Goal: Navigation & Orientation: Find specific page/section

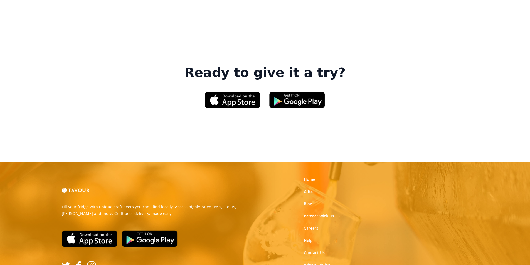
scroll to position [841, 0]
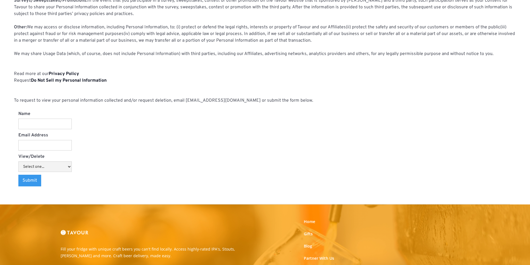
scroll to position [579, 0]
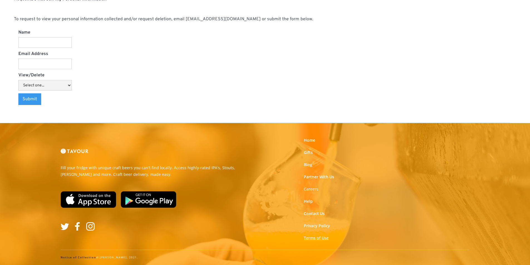
click at [312, 237] on link "Terms of Use" at bounding box center [316, 238] width 25 height 6
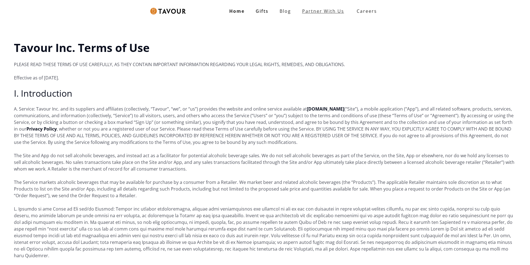
click at [331, 11] on link "partner with us" at bounding box center [322, 11] width 53 height 11
